Goal: Task Accomplishment & Management: Complete application form

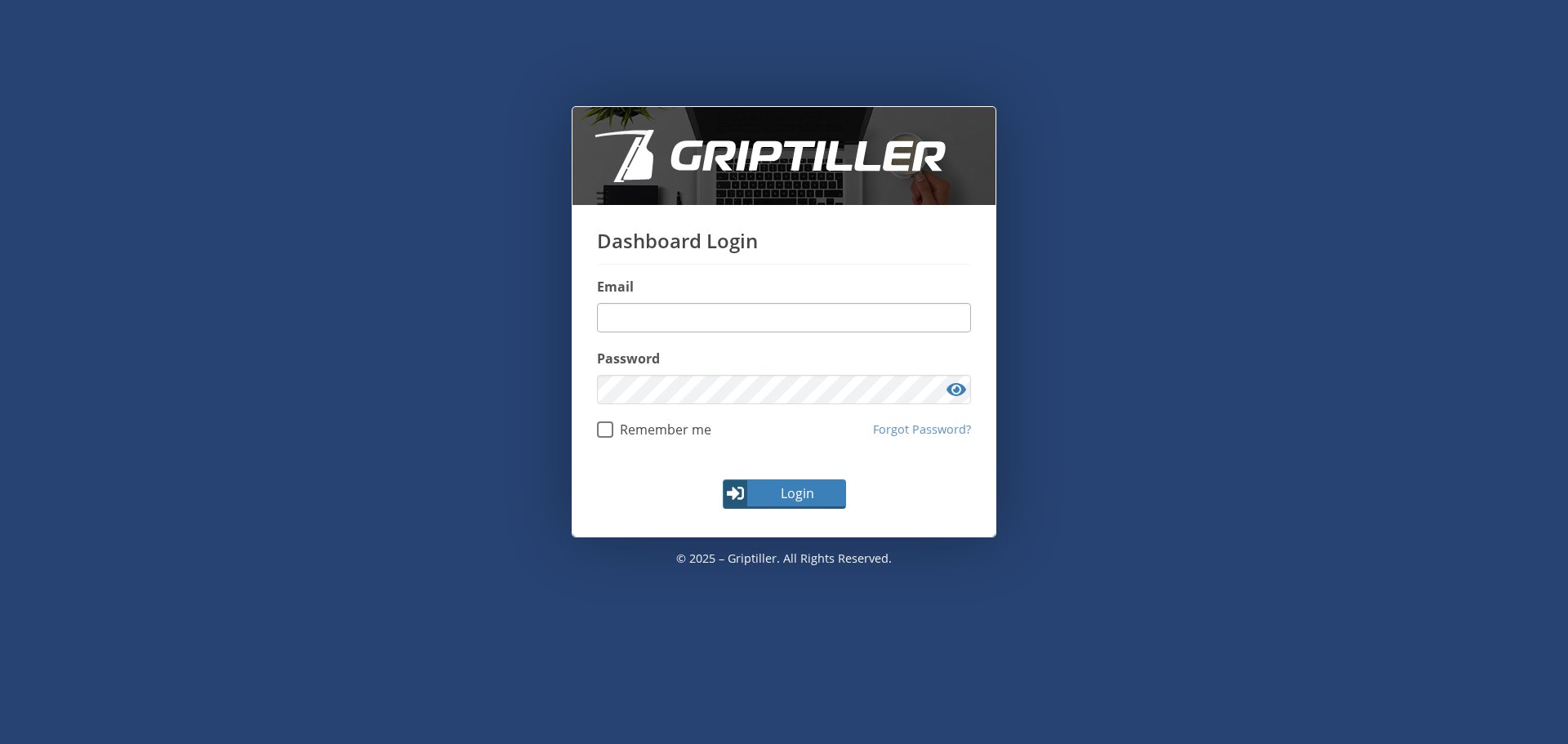
click at [650, 315] on input "email" at bounding box center [784, 317] width 375 height 29
type input "**********"
click at [723, 480] on button "Login" at bounding box center [784, 494] width 123 height 29
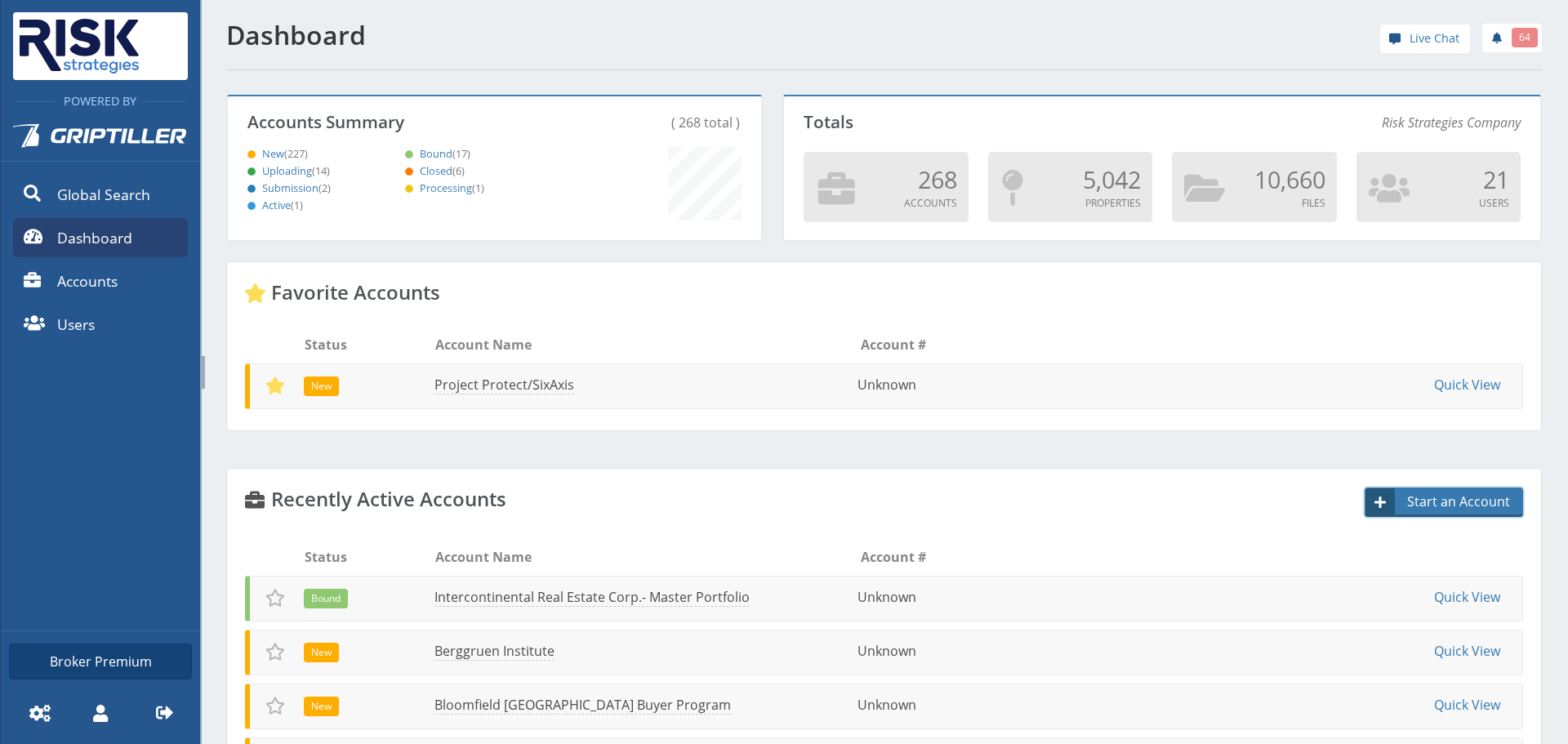
click at [1418, 505] on span "Start an Account" at bounding box center [1460, 501] width 125 height 20
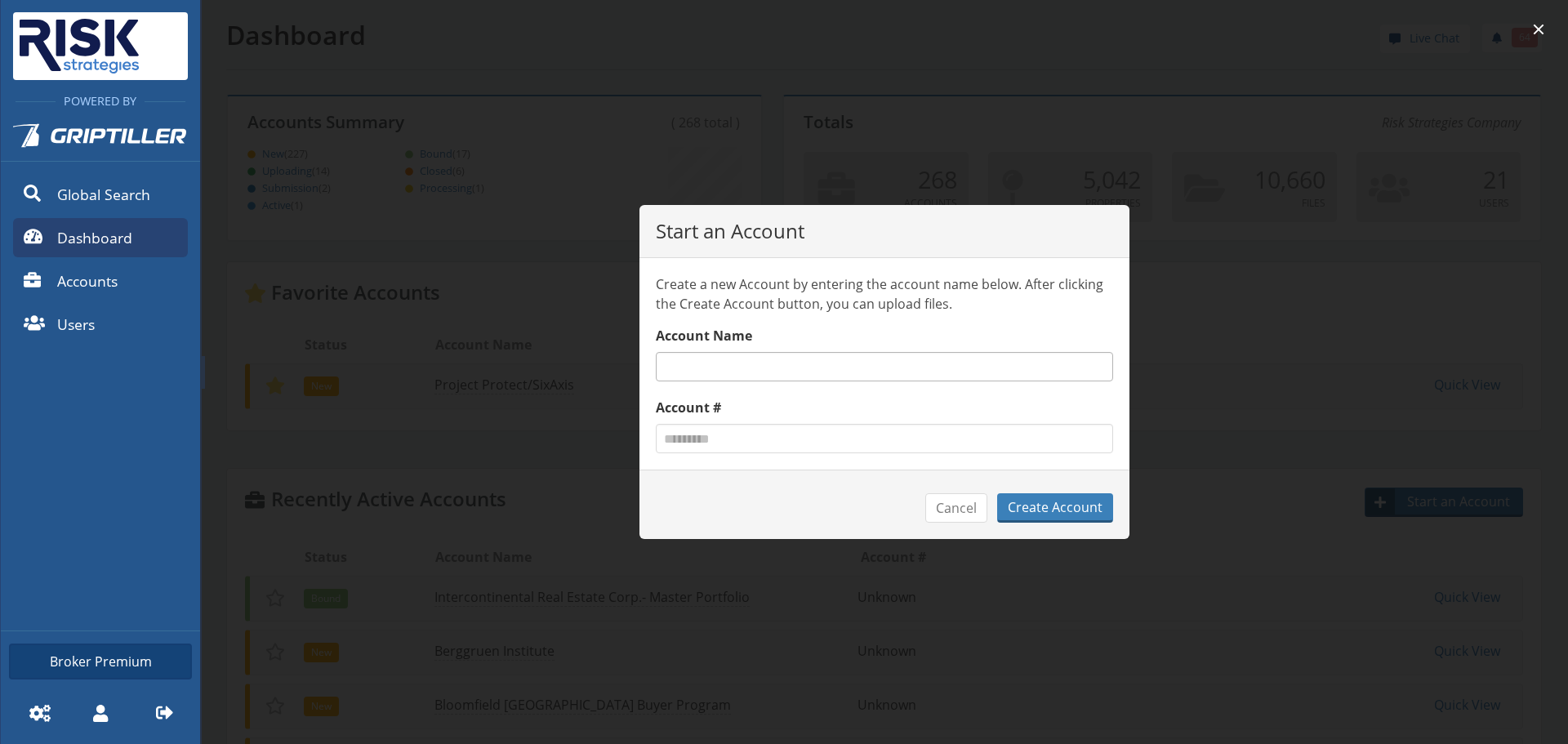
click at [730, 363] on input "text" at bounding box center [884, 367] width 457 height 29
type input "**********"
click at [1051, 506] on button "Create Account" at bounding box center [1056, 508] width 116 height 29
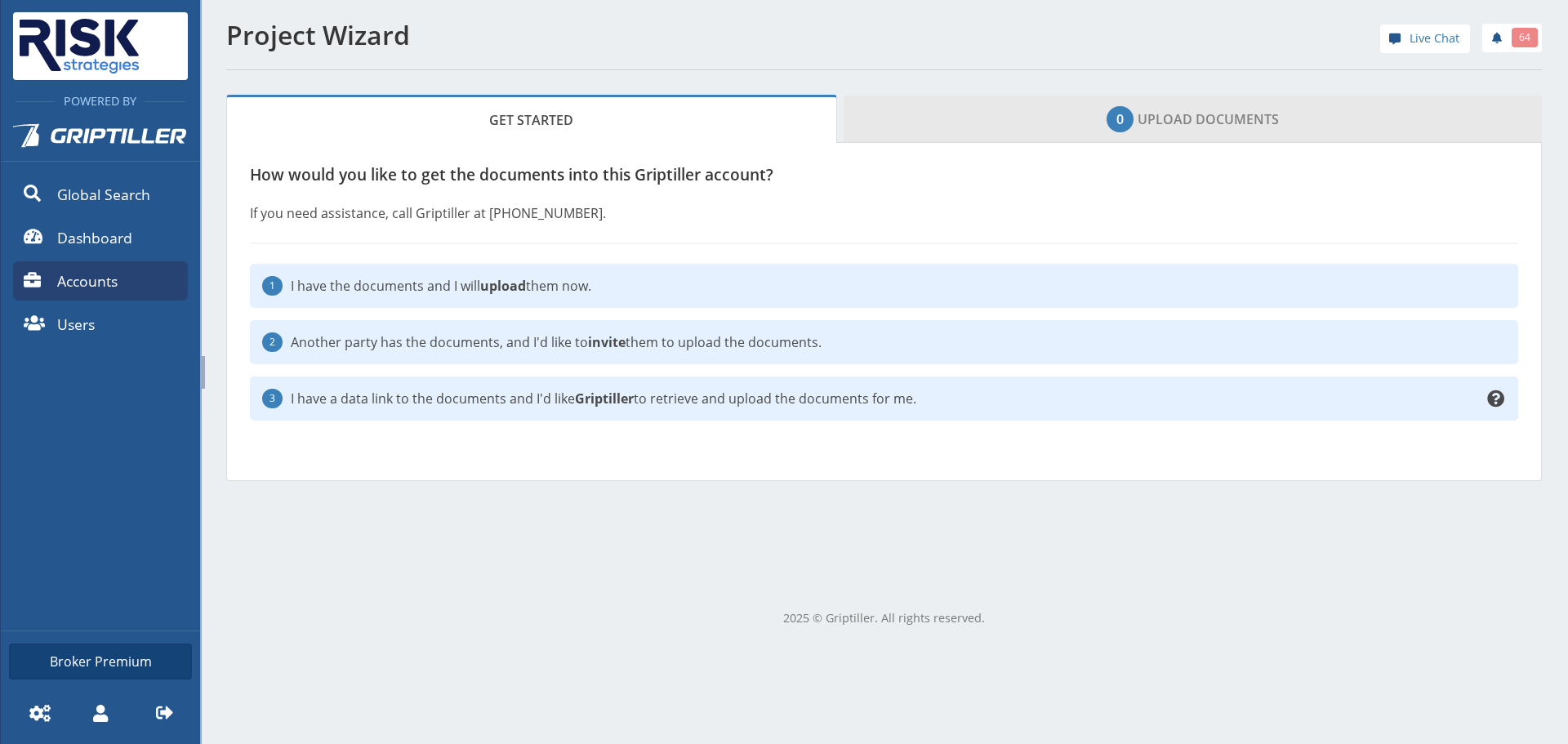
click at [1252, 120] on link "0 Upload Documents" at bounding box center [1192, 119] width 699 height 47
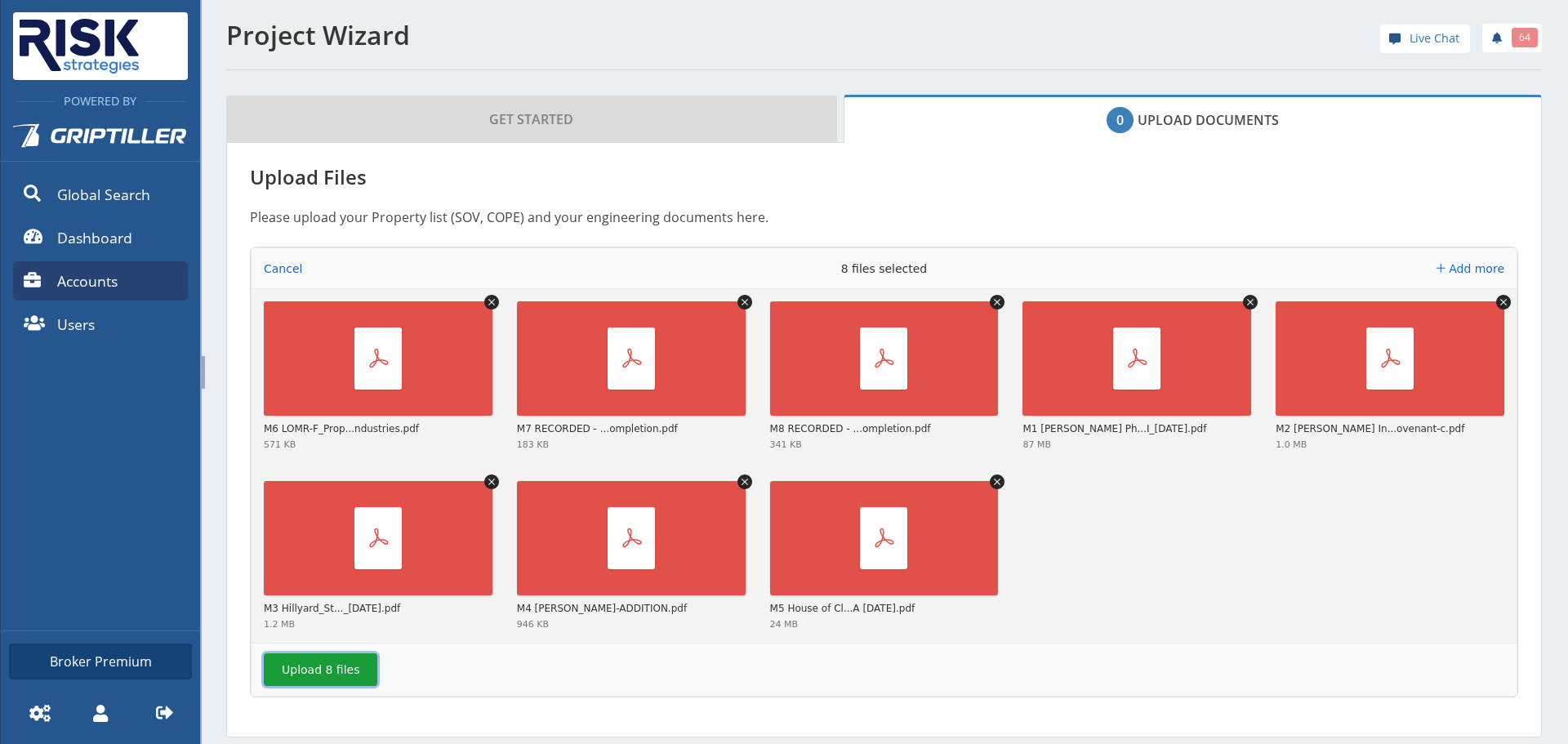
click at [297, 660] on button "Upload 8 files" at bounding box center [319, 669] width 113 height 32
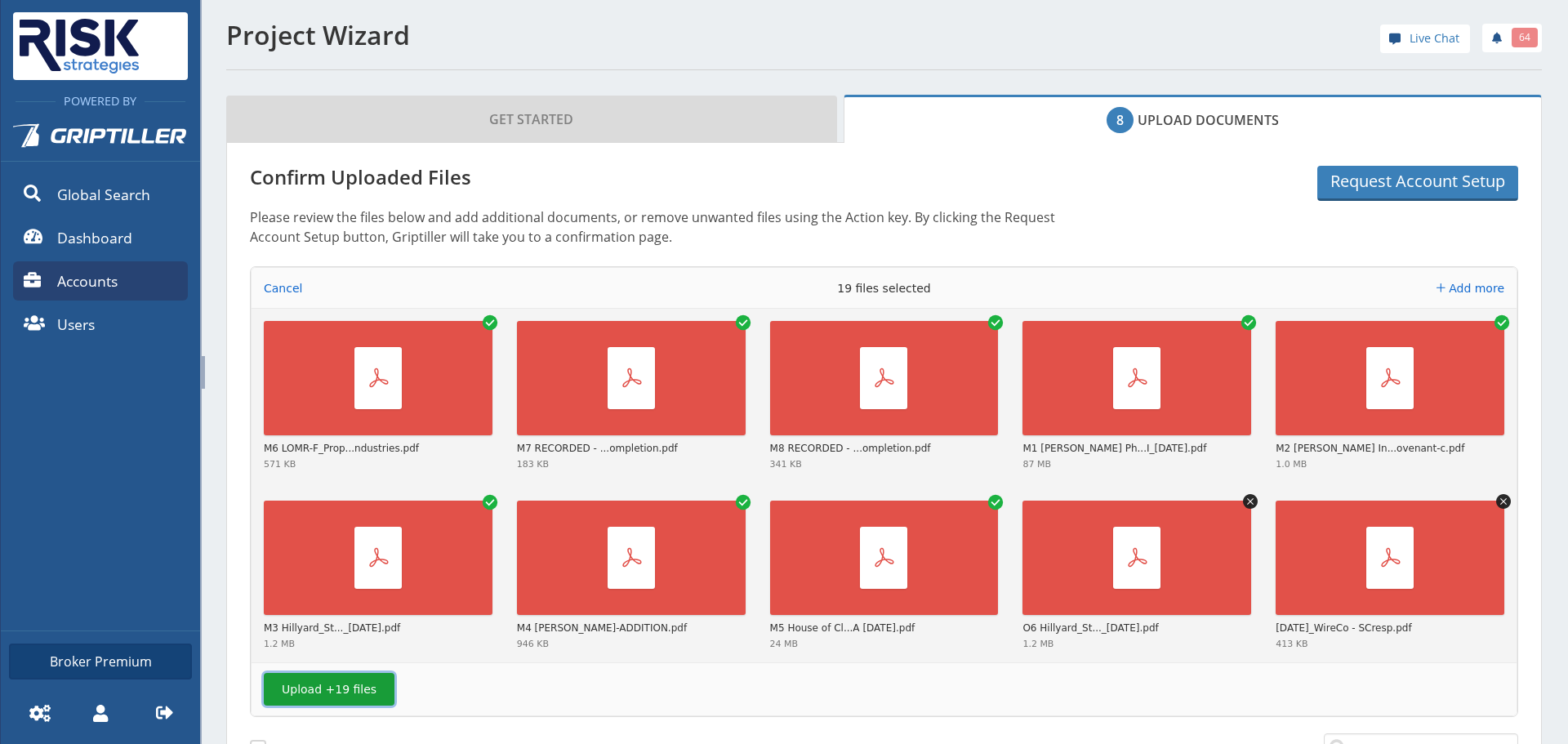
click at [332, 680] on button "Upload +19 files" at bounding box center [328, 689] width 131 height 32
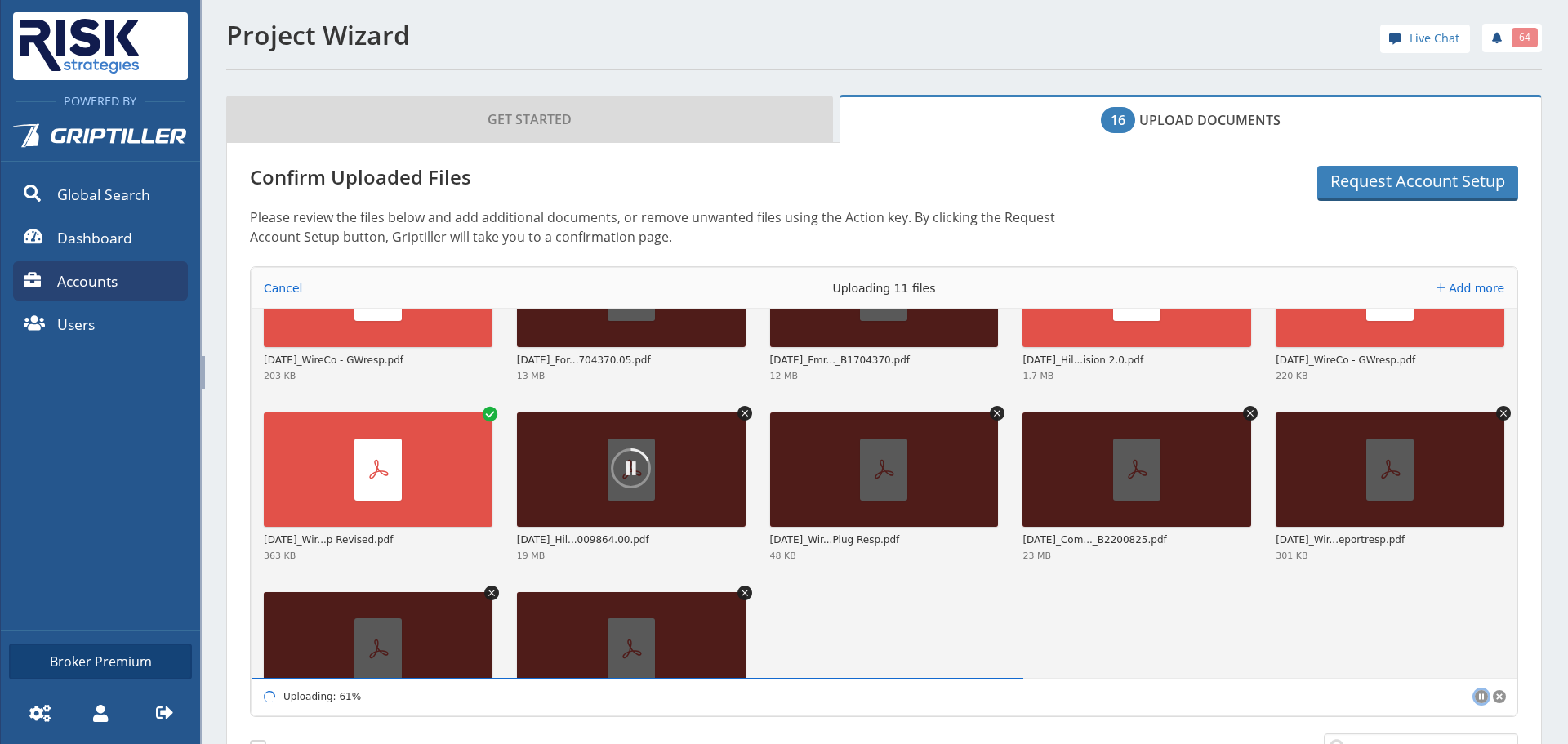
scroll to position [717, 0]
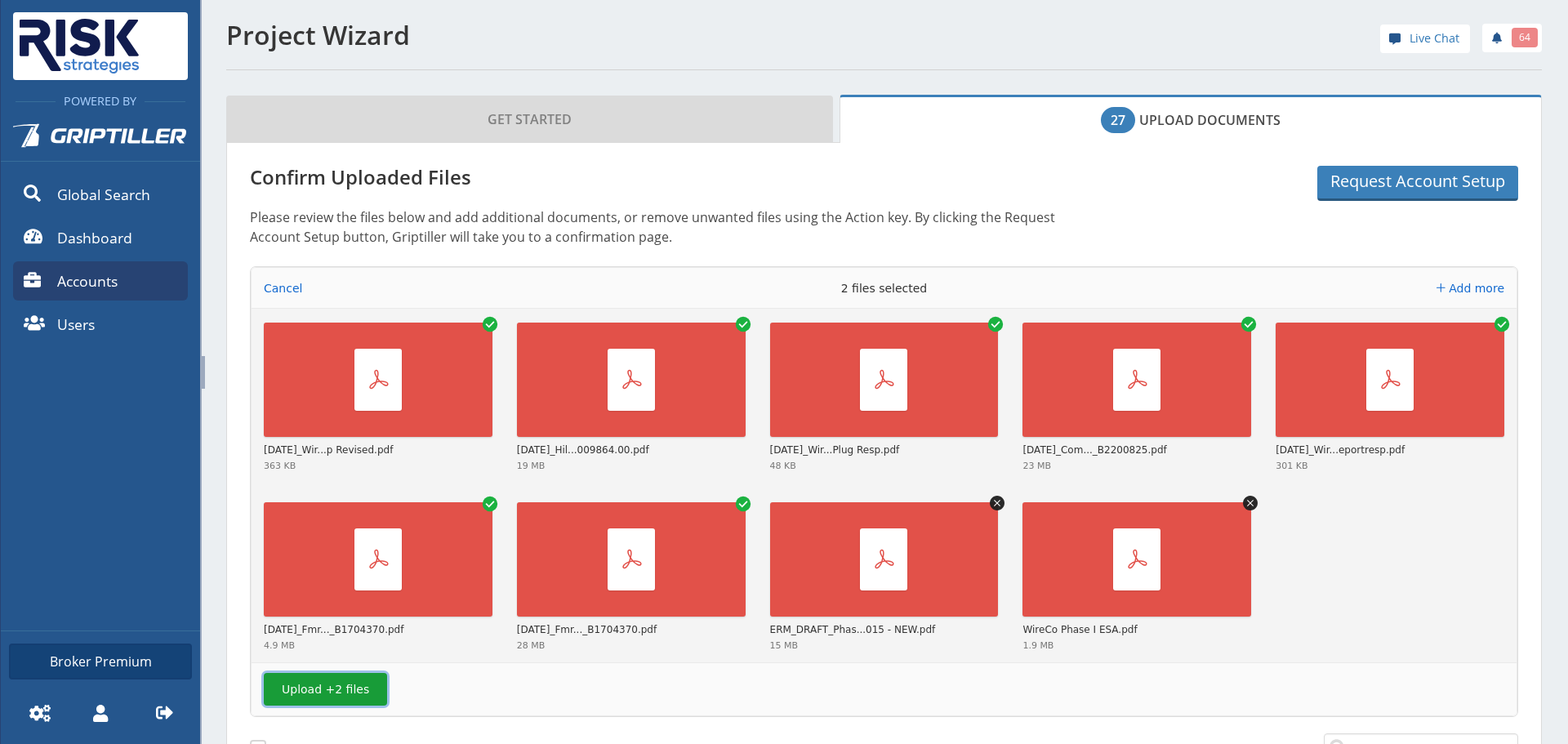
click at [325, 689] on button "Upload +2 files" at bounding box center [324, 689] width 123 height 32
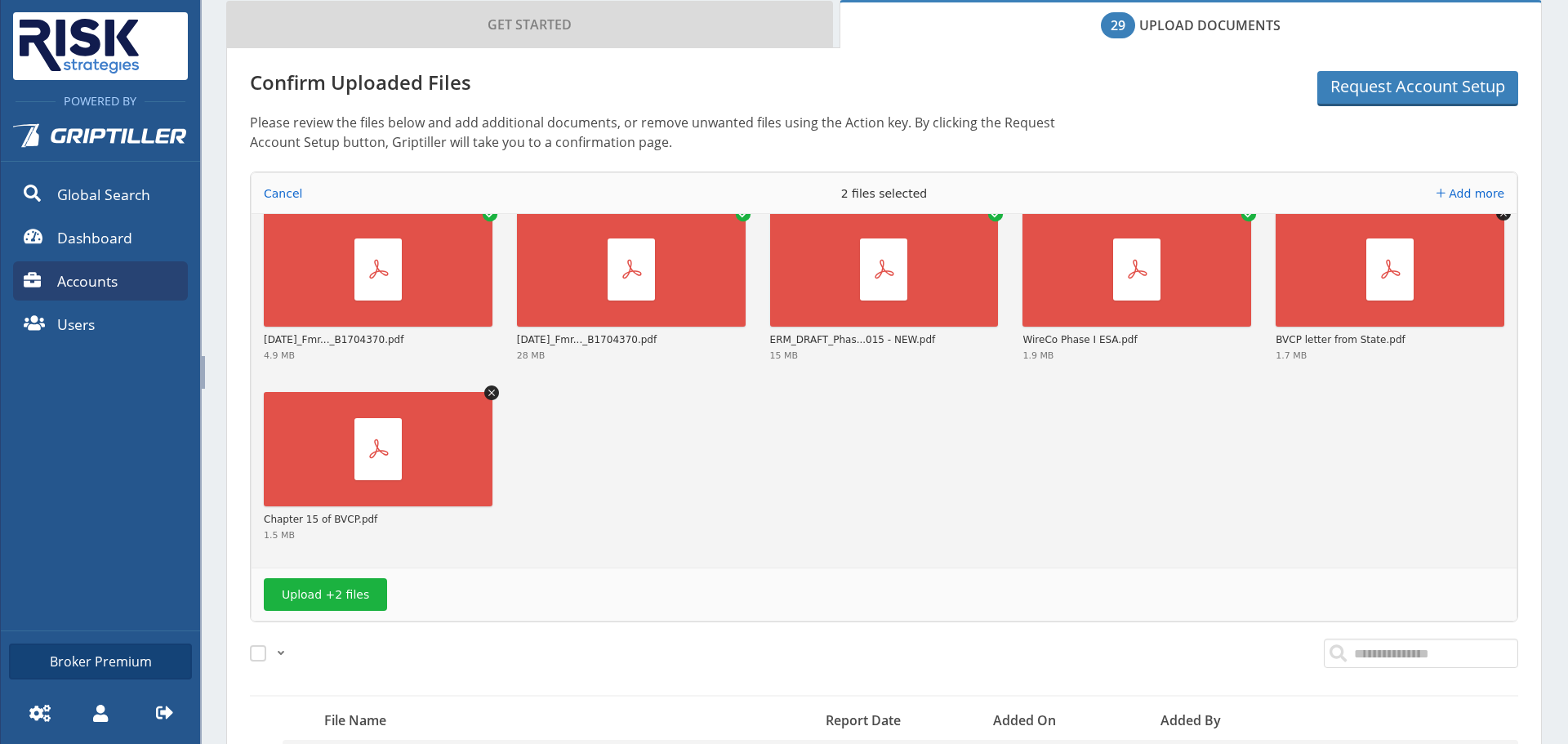
scroll to position [245, 0]
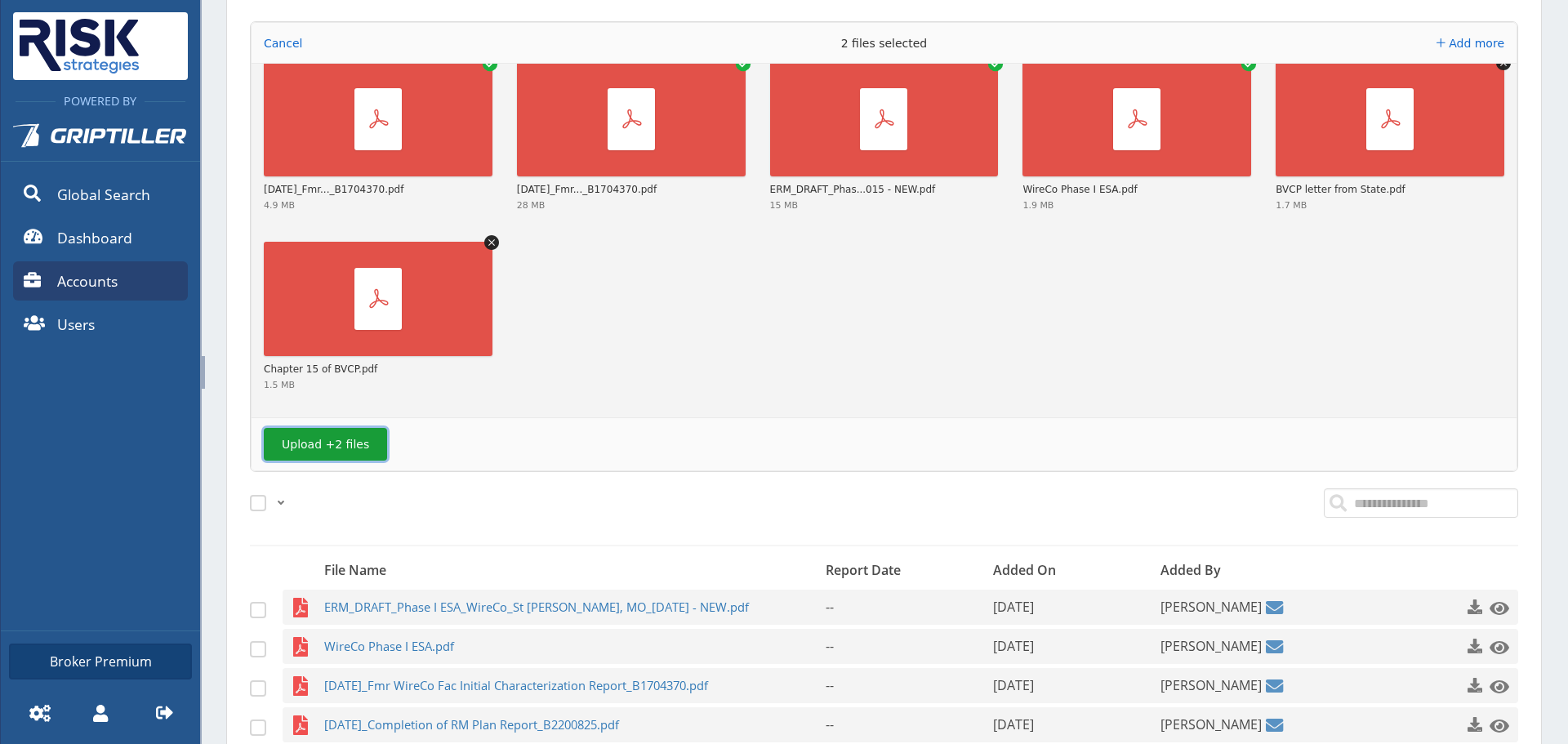
click at [305, 440] on button "Upload +2 files" at bounding box center [324, 443] width 123 height 32
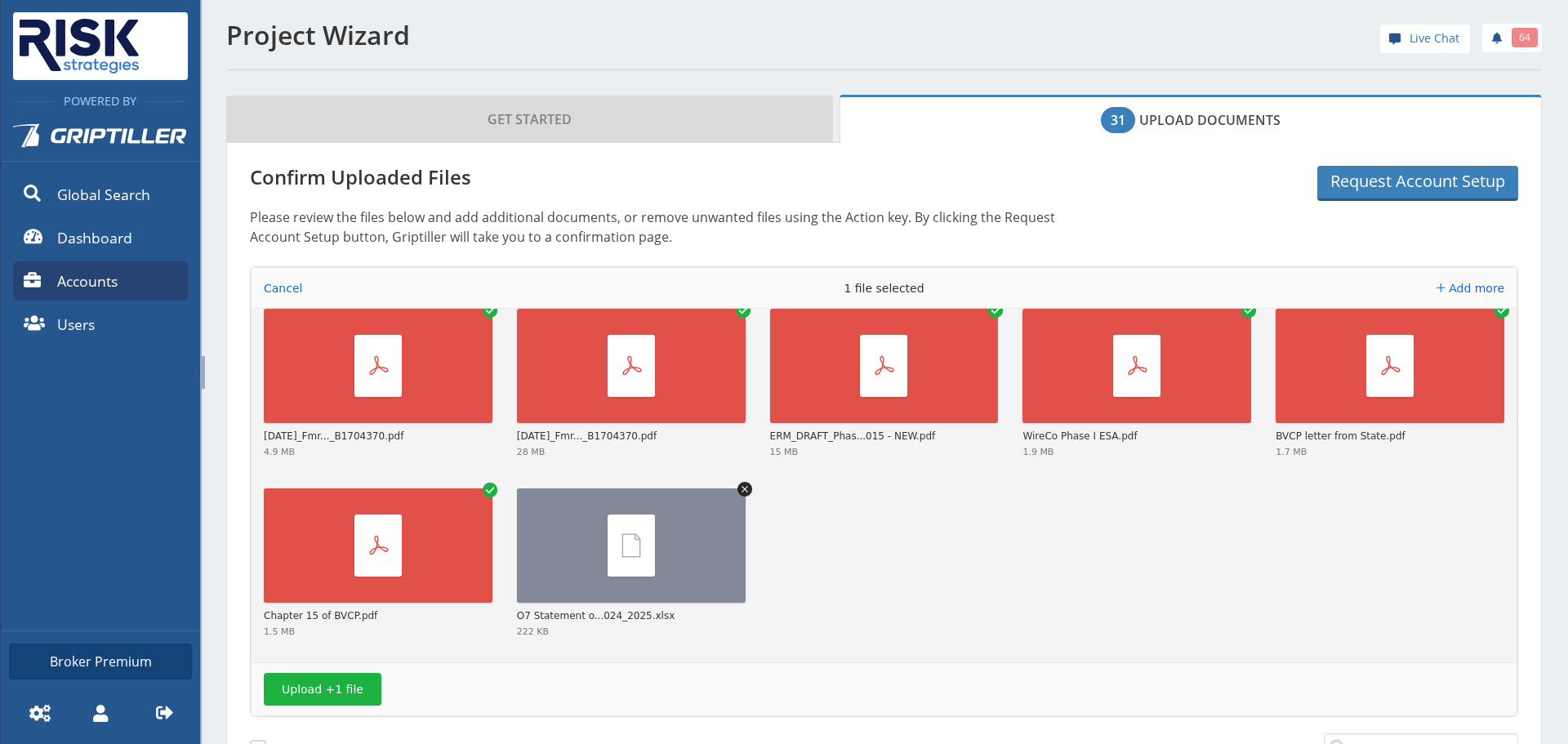
scroll to position [912, 0]
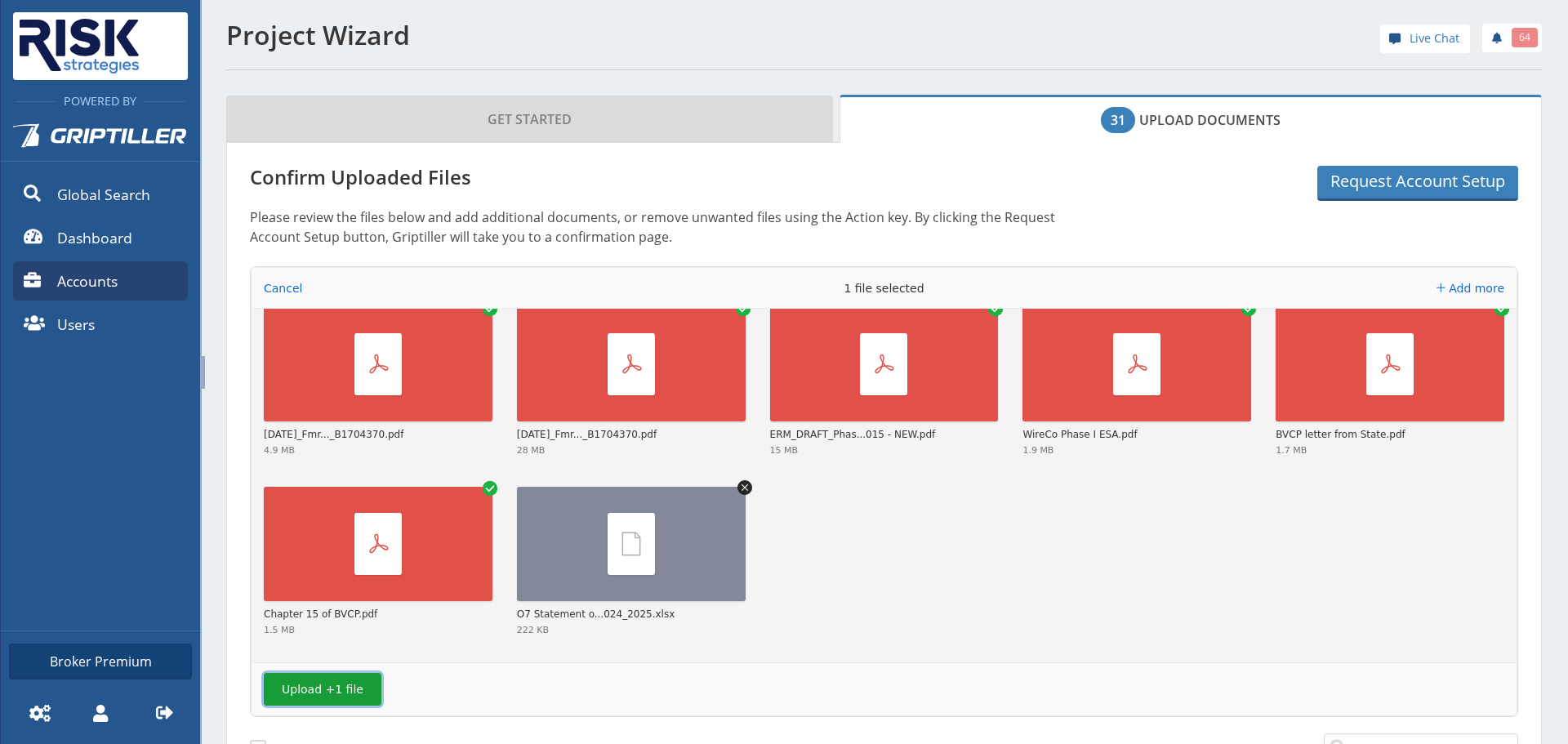
click at [319, 688] on button "Upload +1 file" at bounding box center [322, 689] width 118 height 32
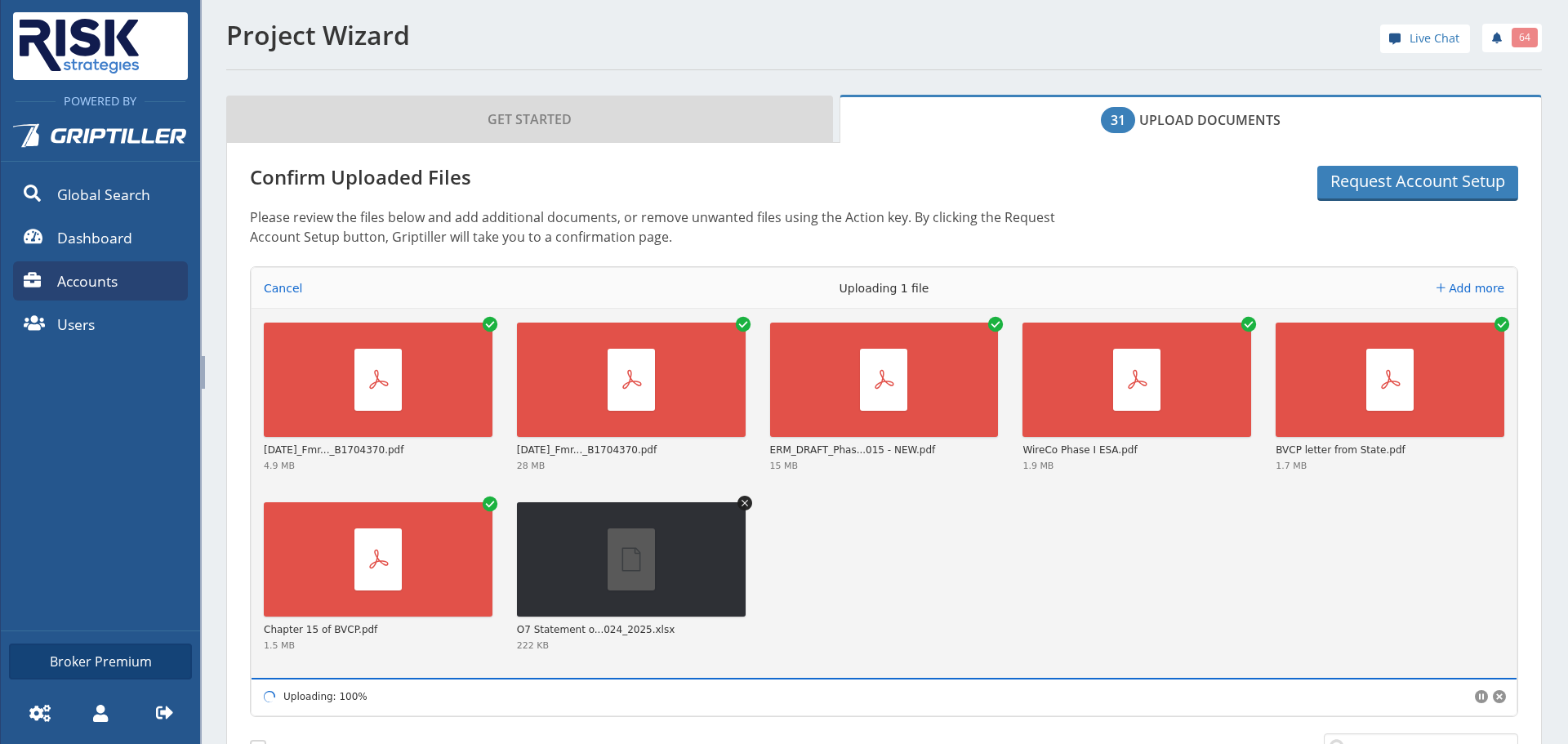
scroll to position [896, 0]
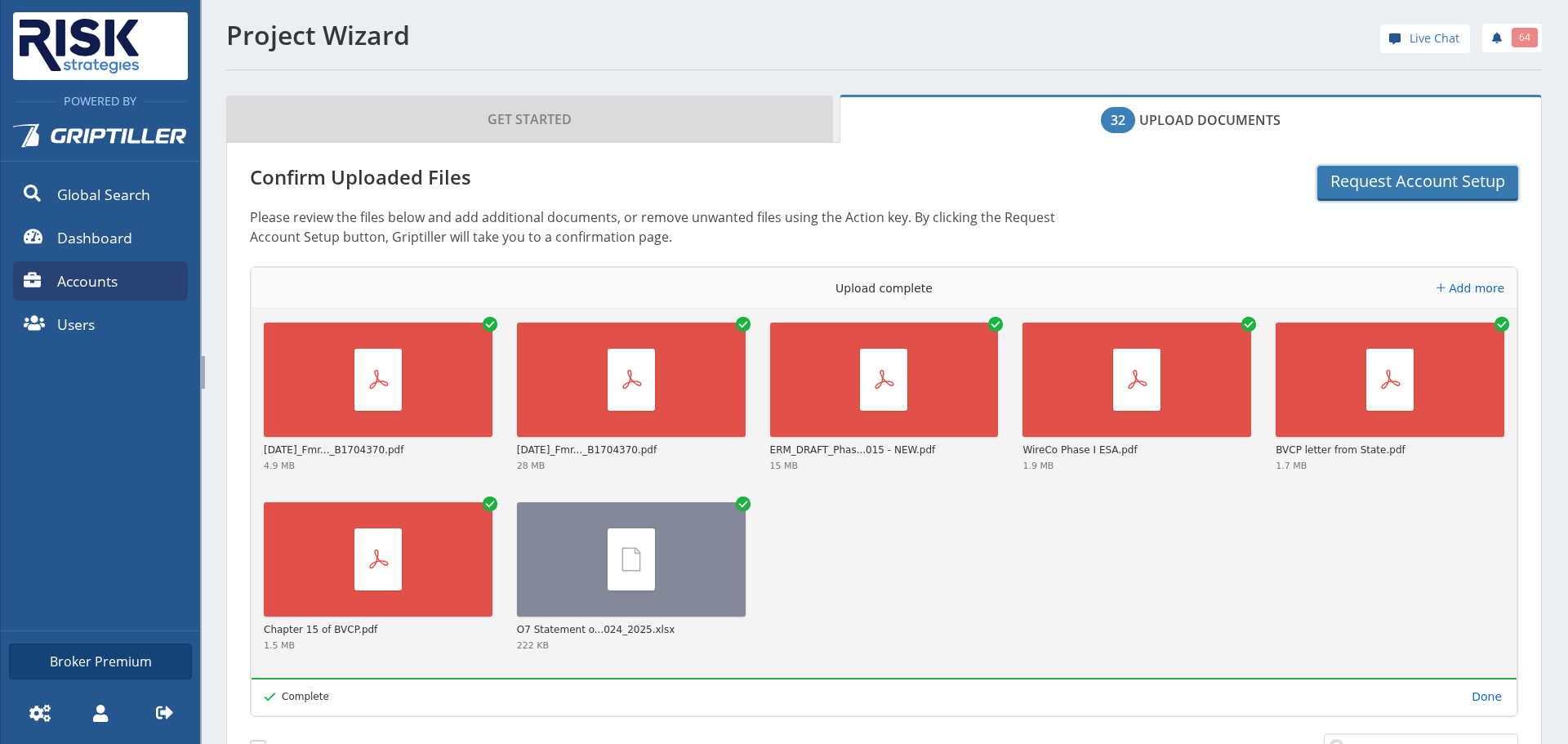
click at [1434, 186] on button "Request Account Setup" at bounding box center [1418, 184] width 201 height 35
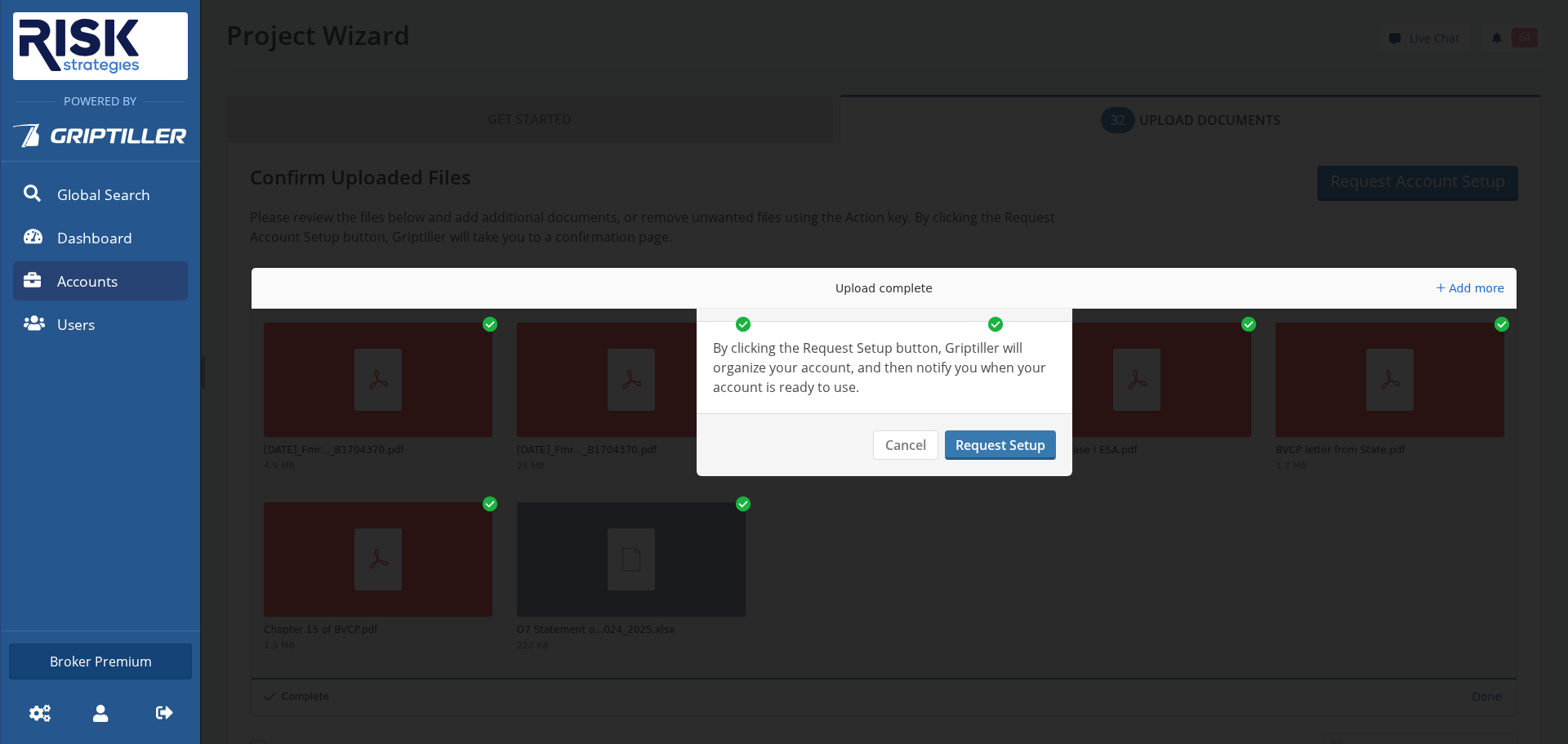
click at [996, 440] on button "Request Setup" at bounding box center [1000, 445] width 111 height 29
